Goal: Information Seeking & Learning: Learn about a topic

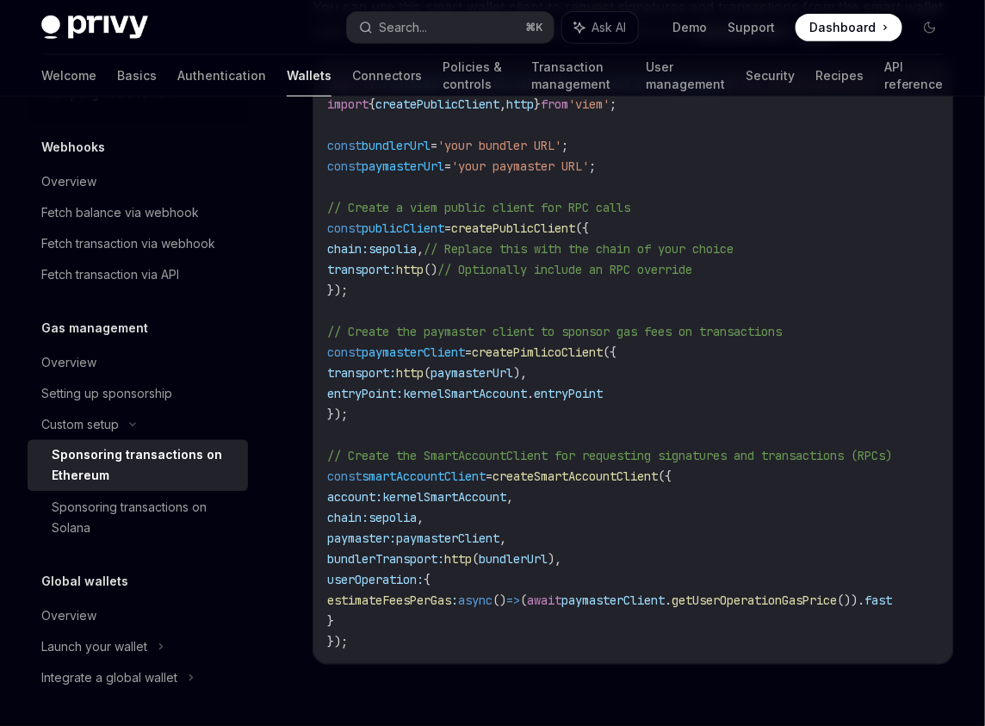
scroll to position [2005, 0]
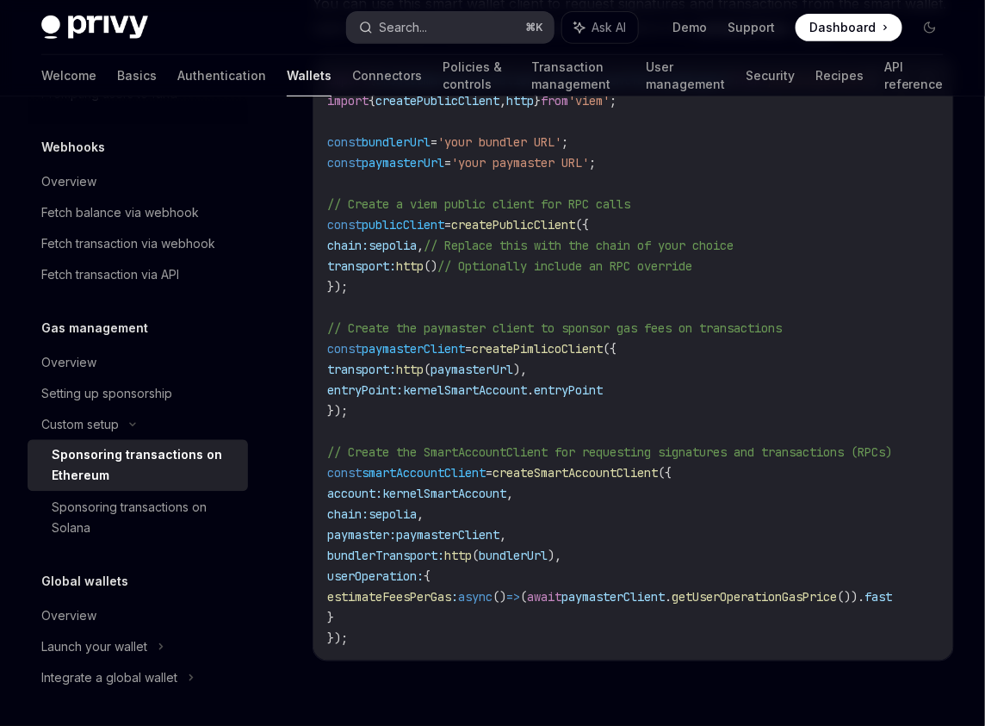
click at [471, 20] on button "Search... ⌘ K" at bounding box center [451, 27] width 208 height 31
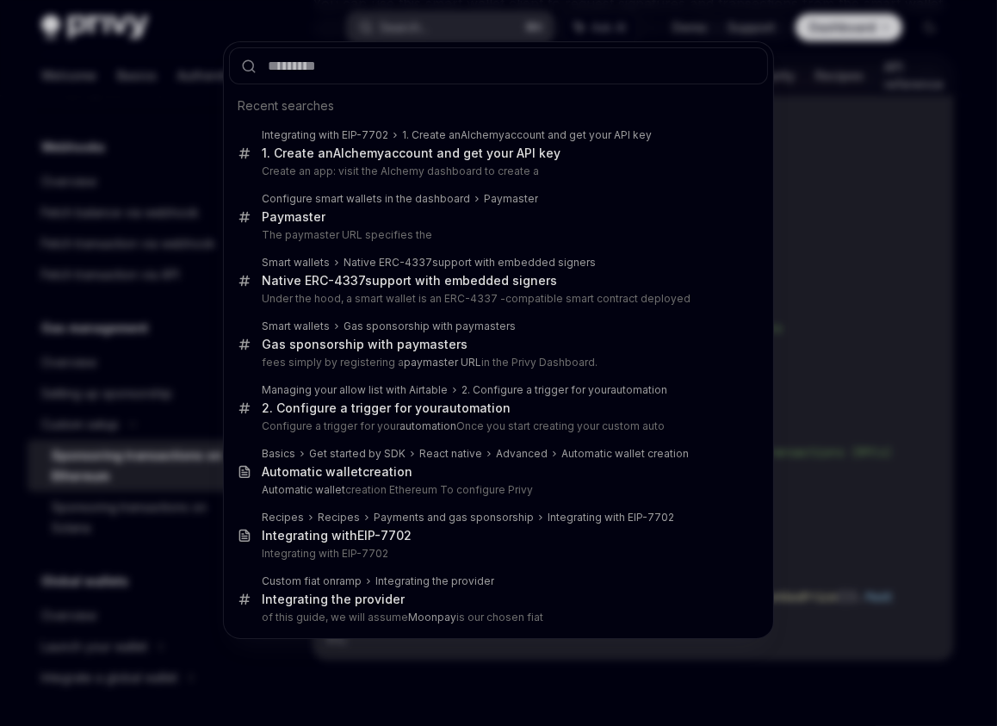
type input "*"
type textarea "*"
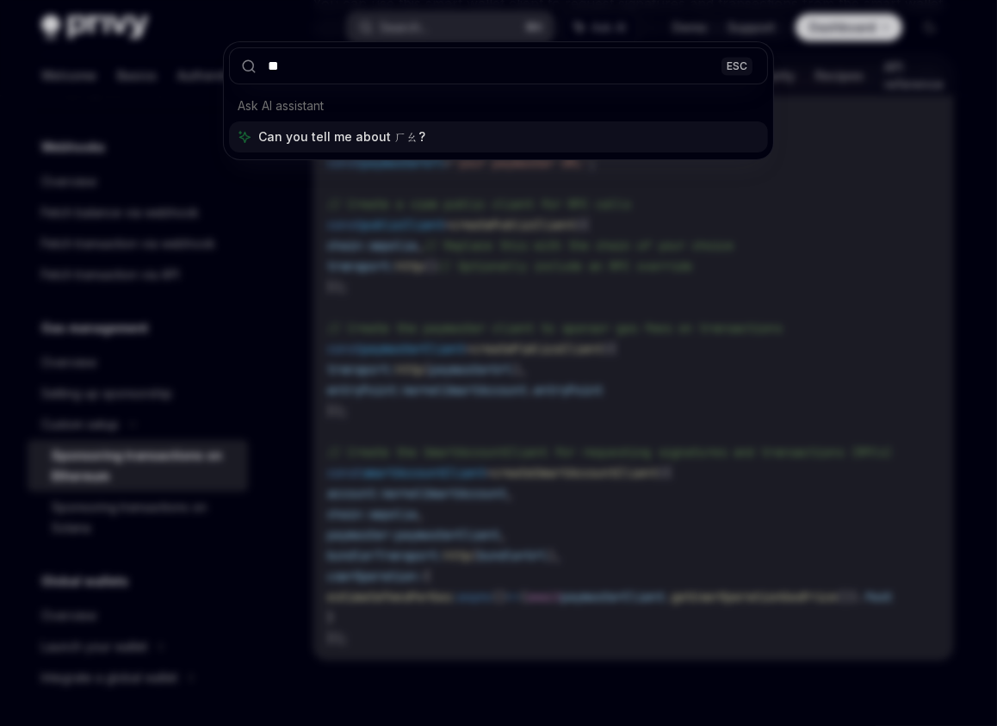
type input "*"
type input "*******"
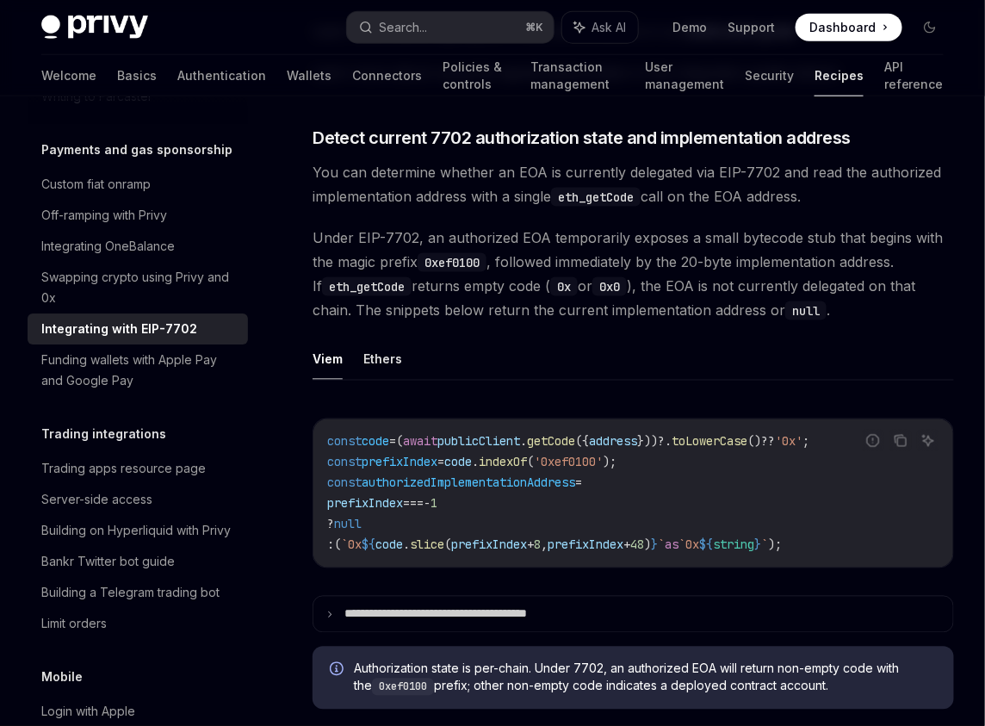
scroll to position [550, 0]
type textarea "*"
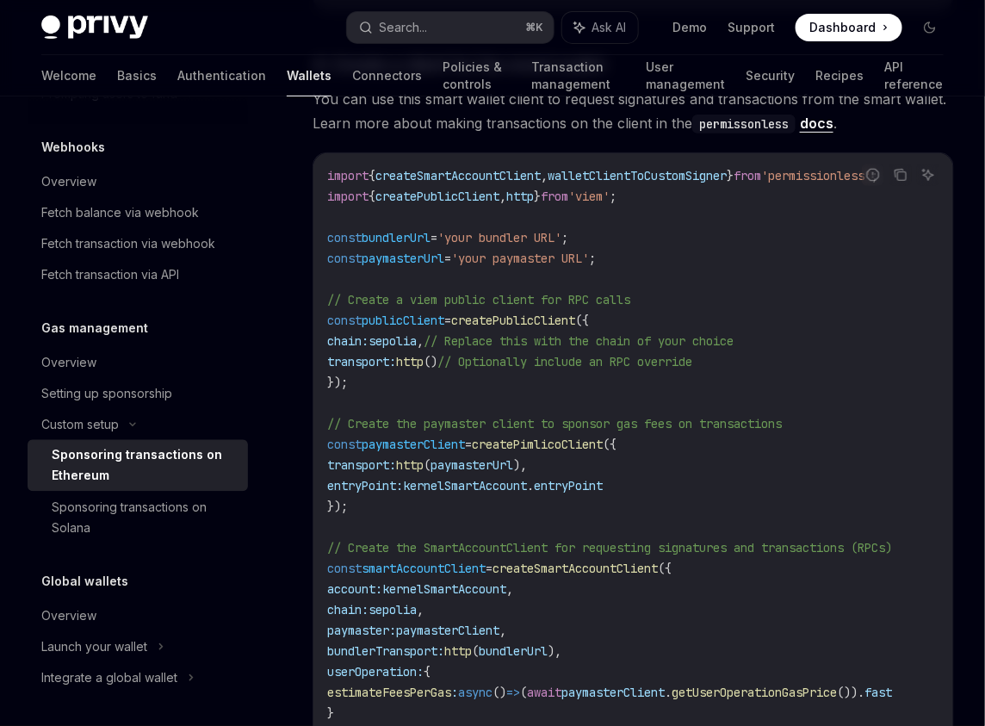
scroll to position [1912, 0]
